Goal: Communication & Community: Answer question/provide support

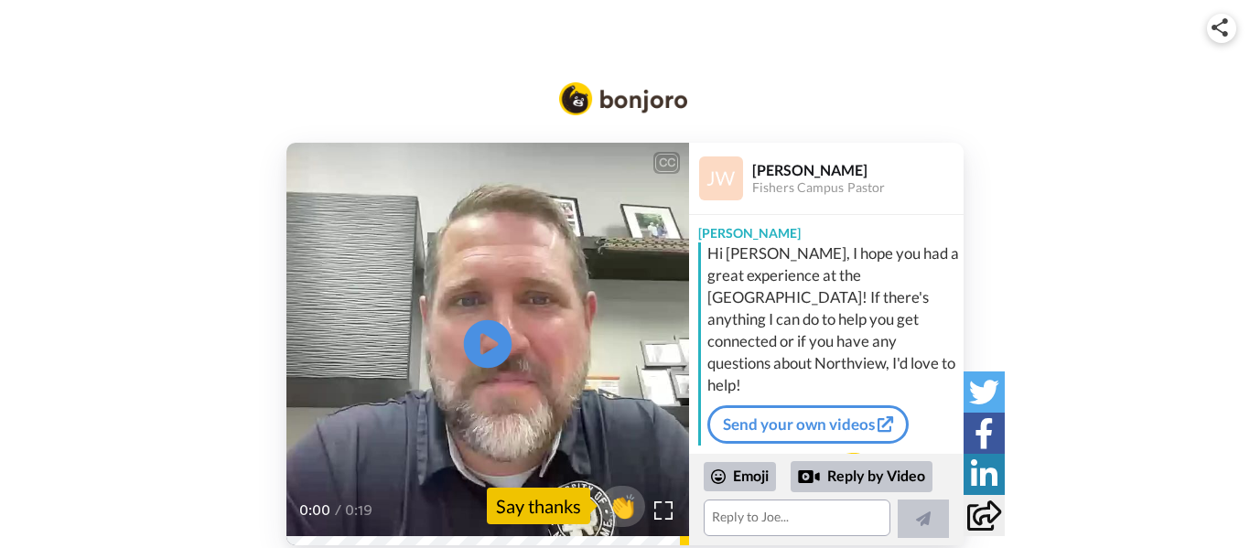
click at [504, 359] on icon at bounding box center [488, 344] width 48 height 48
click at [508, 371] on icon "Play/Pause" at bounding box center [488, 344] width 48 height 87
drag, startPoint x: 353, startPoint y: 532, endPoint x: 267, endPoint y: 542, distance: 86.6
click at [267, 542] on div "CC Play/Pause It was so good to see you guys [DATE]. 0:03 / 0:19 👏 Say thanks […" at bounding box center [625, 344] width 1250 height 403
click at [659, 515] on img at bounding box center [663, 509] width 19 height 19
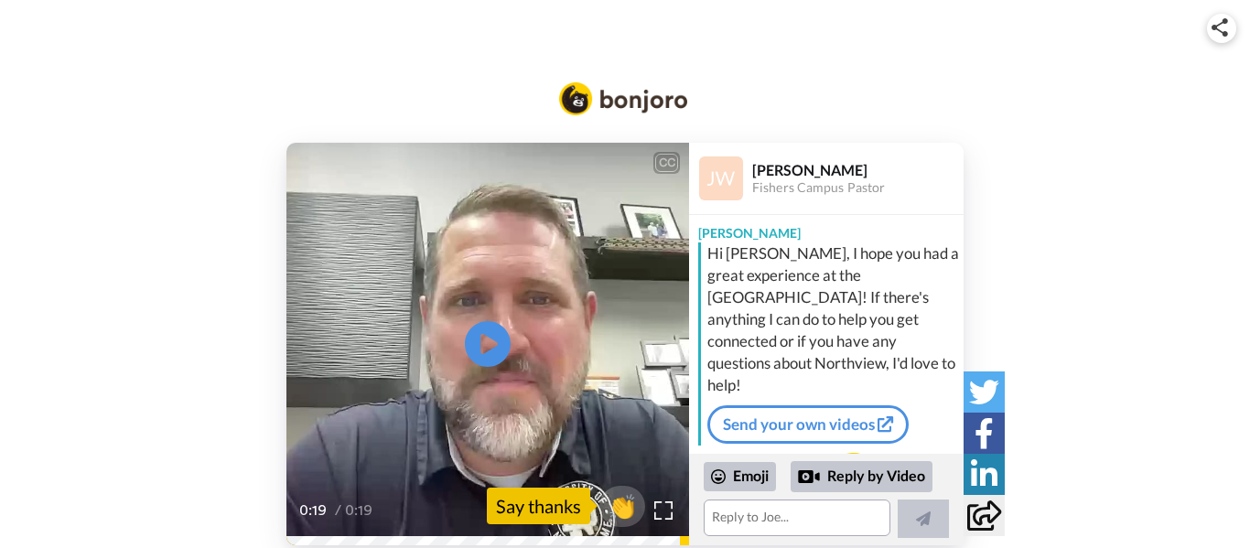
click at [205, 130] on div "CC Play/Pause 0:19 / 0:19 👏 Say thanks [PERSON_NAME] Fishers Campus [PERSON_NAM…" at bounding box center [625, 300] width 1250 height 490
click at [749, 527] on textarea at bounding box center [797, 518] width 187 height 37
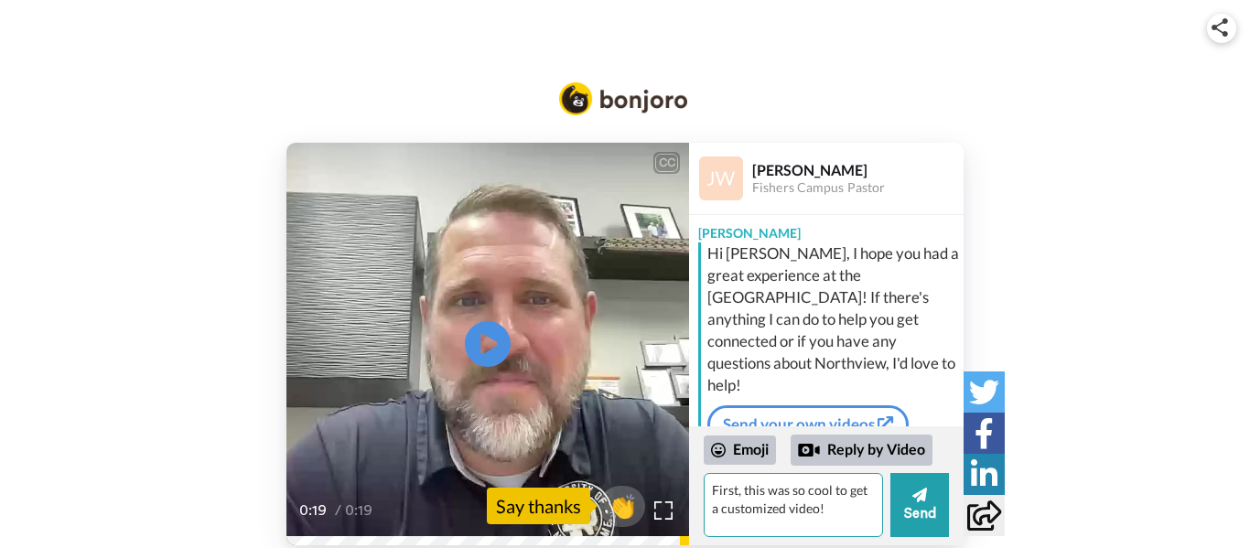
click at [813, 486] on textarea "First, this was so cool to get a customized video!" at bounding box center [793, 505] width 179 height 64
click at [838, 521] on textarea "First, this was so cool to get a customized video!" at bounding box center [793, 505] width 179 height 64
click at [803, 504] on textarea "First, this was so cool to get a customized video! We enjoyed seeing you [DATE]…" at bounding box center [793, 505] width 179 height 64
click at [823, 527] on textarea "First, this was so cool to get a customized video! We enjoyed seeing you [DATE]…" at bounding box center [793, 505] width 179 height 64
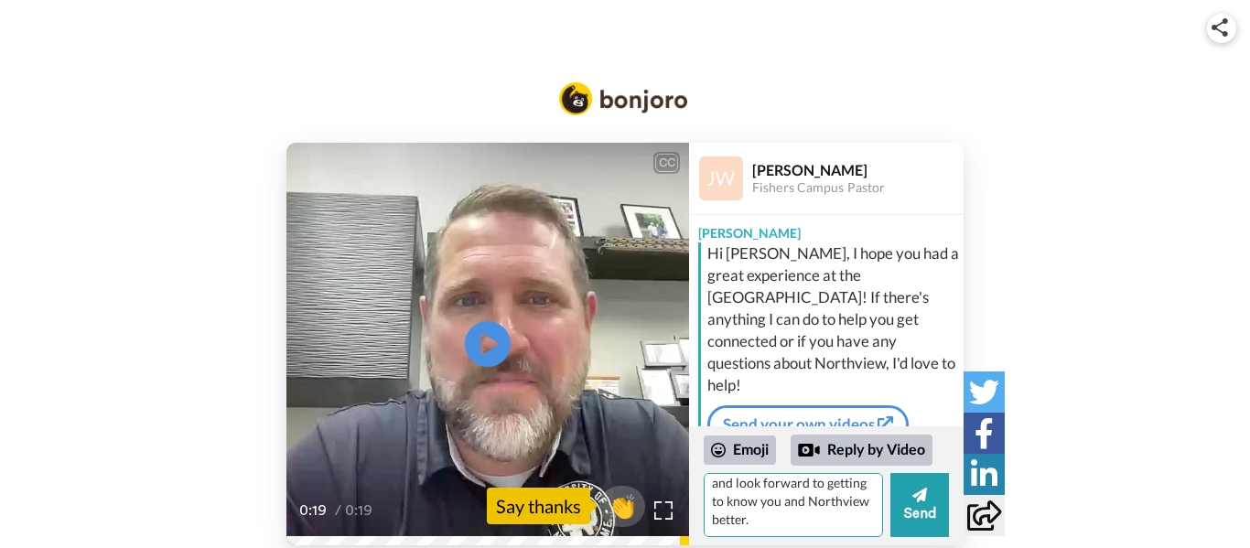
drag, startPoint x: 813, startPoint y: 523, endPoint x: 824, endPoint y: 502, distance: 23.7
click at [824, 502] on textarea "First, this was so cool to get a customized video! We enjoyed seeing you [DATE]…" at bounding box center [793, 505] width 179 height 64
click at [823, 498] on textarea "First, this was so cool to get a customized video! We enjoyed seeing you [DATE]…" at bounding box center [793, 505] width 179 height 64
drag, startPoint x: 756, startPoint y: 520, endPoint x: 784, endPoint y: 496, distance: 37.0
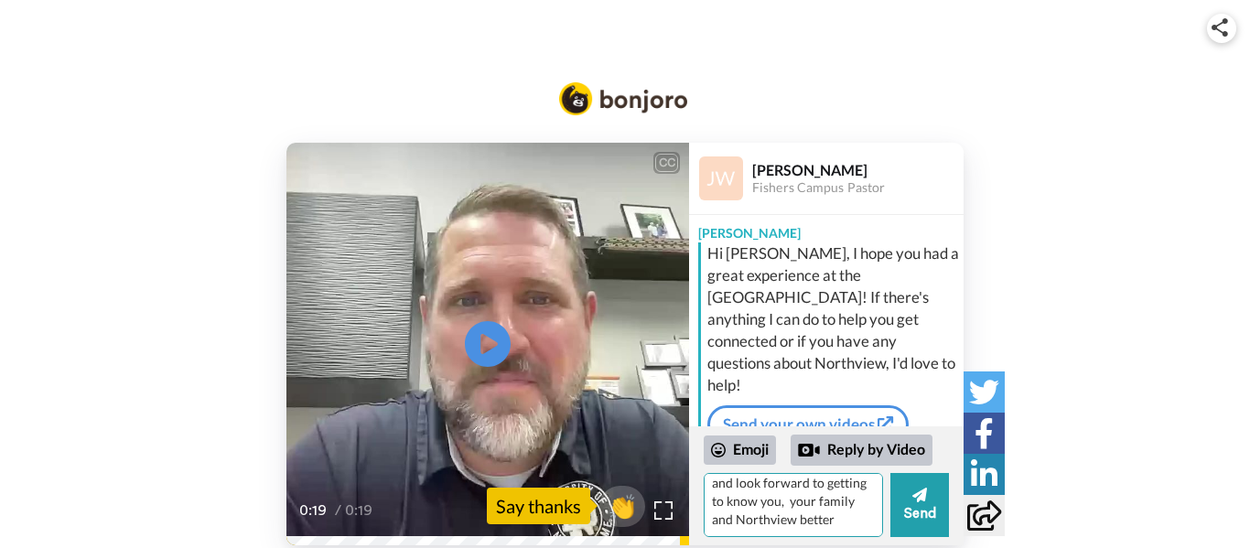
click at [784, 496] on textarea "First, this was so cool to get a customized video! We enjoyed seeing you [DATE]…" at bounding box center [793, 505] width 179 height 64
click at [795, 529] on textarea "First, this was so cool to get a customized video! We enjoyed seeing you [DATE]…" at bounding box center [793, 505] width 179 height 64
drag, startPoint x: 797, startPoint y: 534, endPoint x: 824, endPoint y: 525, distance: 28.9
click at [824, 525] on textarea "First, this was so cool to get a customized video! We enjoyed seeing you [DATE]…" at bounding box center [793, 505] width 179 height 64
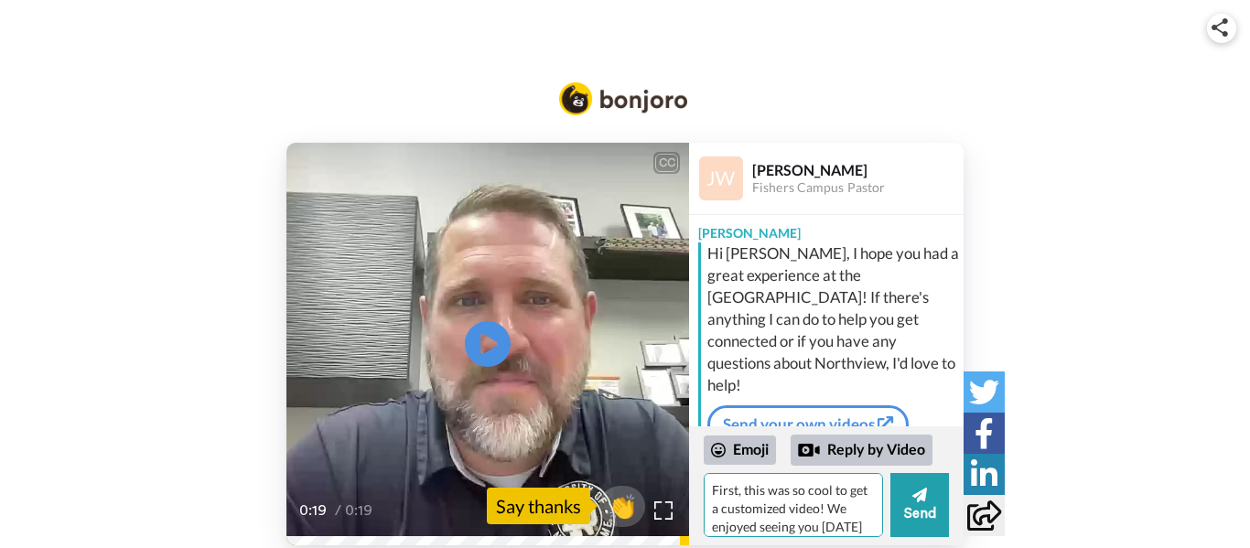
click at [835, 496] on textarea "First, this was so cool to get a customized video! We enjoyed seeing you [DATE]…" at bounding box center [793, 505] width 179 height 64
drag, startPoint x: 777, startPoint y: 502, endPoint x: 857, endPoint y: 524, distance: 83.5
click at [857, 524] on textarea "First, this was so cool to get a customized video! We enjoyed seeing you [DATE]…" at bounding box center [793, 505] width 179 height 64
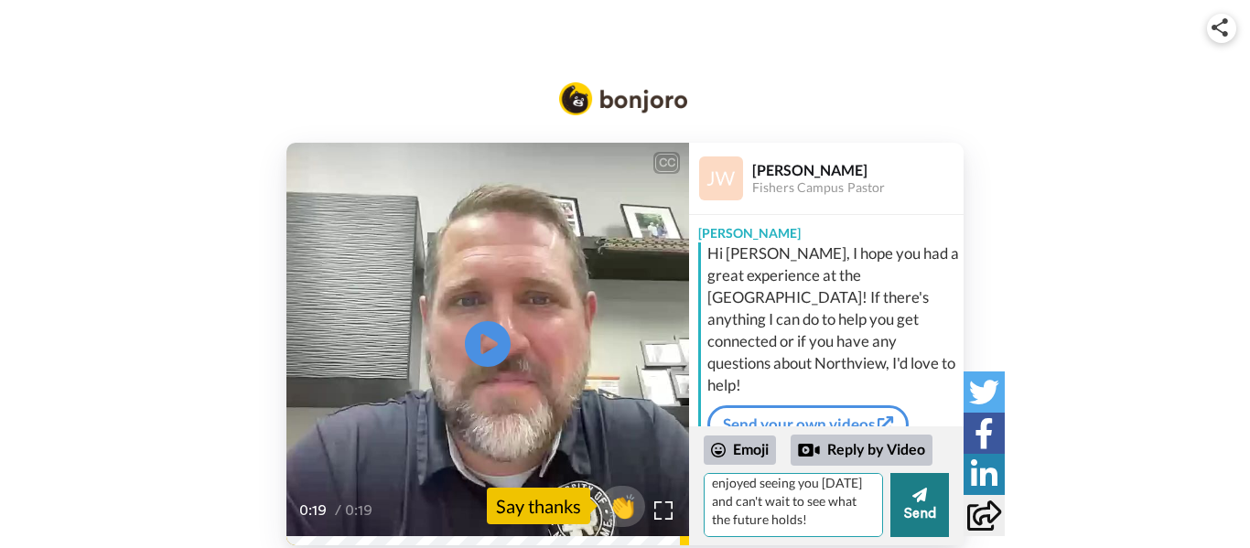
type textarea "First, this was so cool to get a customized video! We enjoyed seeing you [DATE]…"
click at [919, 513] on button "Send" at bounding box center [919, 505] width 59 height 64
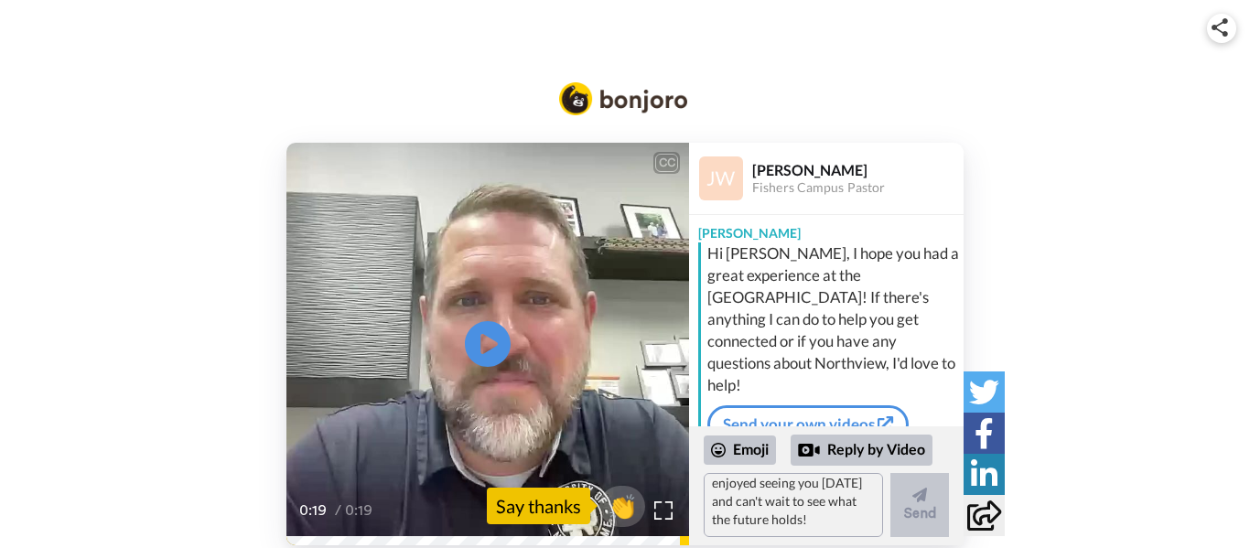
scroll to position [0, 0]
